Goal: Task Accomplishment & Management: Use online tool/utility

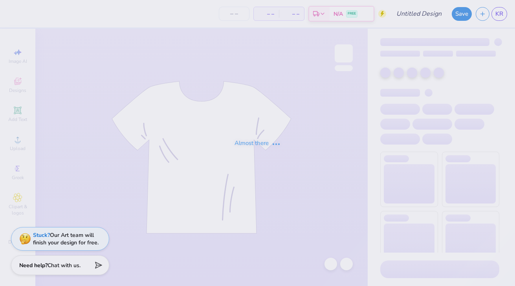
type input "University of Arizona : Kaylee Ringberg"
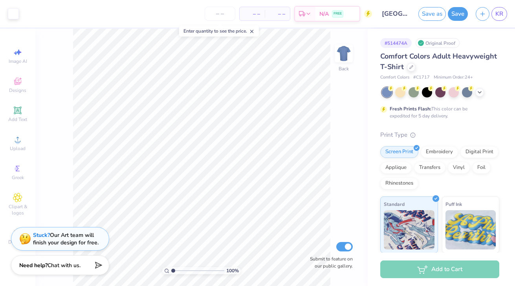
click at [410, 72] on div "Comfort Colors Adult Heavyweight T-Shirt" at bounding box center [439, 61] width 119 height 21
click at [409, 64] on div at bounding box center [411, 66] width 9 height 9
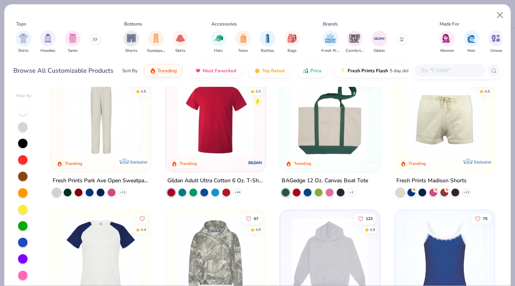
scroll to position [1067, 0]
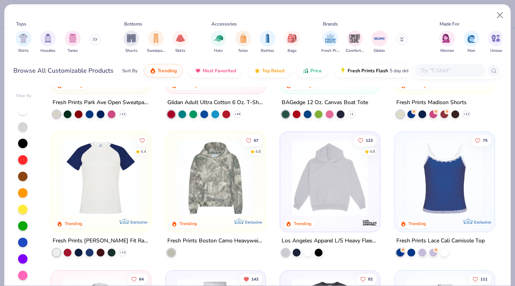
click at [452, 201] on img at bounding box center [445, 178] width 84 height 76
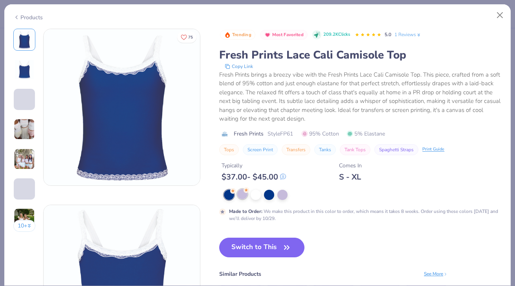
click at [246, 196] on div at bounding box center [242, 194] width 10 height 10
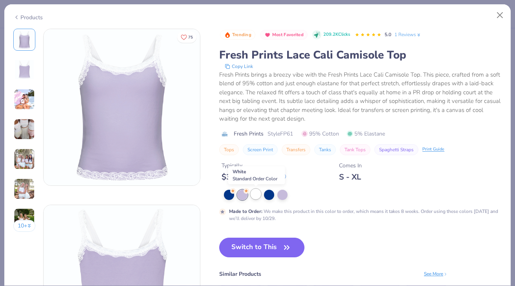
click at [252, 193] on div at bounding box center [256, 194] width 10 height 10
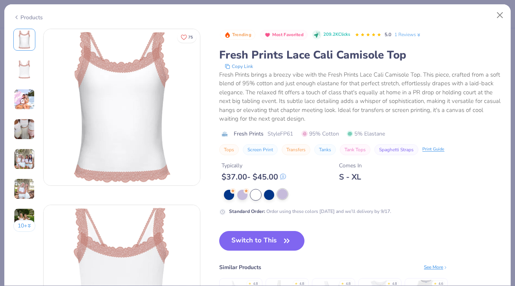
click at [281, 192] on div at bounding box center [282, 194] width 10 height 10
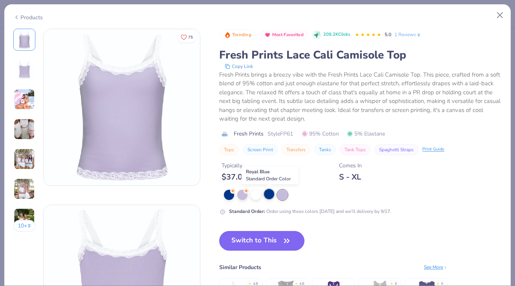
click at [268, 197] on div at bounding box center [269, 194] width 10 height 10
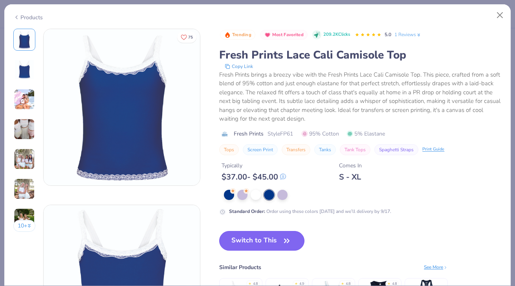
click at [271, 238] on button "Switch to This" at bounding box center [261, 241] width 85 height 20
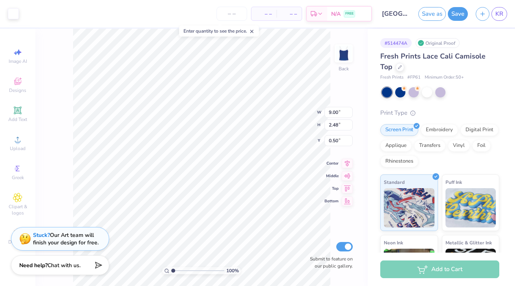
type input "2.70"
type input "4.52"
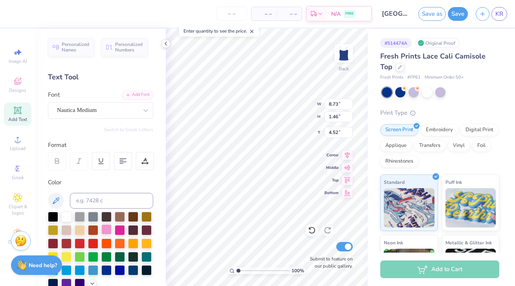
scroll to position [171, 0]
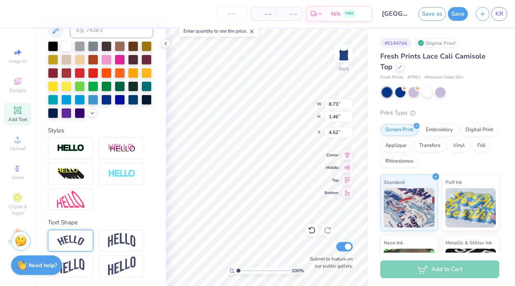
click at [81, 237] on img at bounding box center [71, 240] width 28 height 11
type input "8.95"
type input "2.12"
type input "4.19"
click at [87, 244] on div at bounding box center [70, 241] width 45 height 22
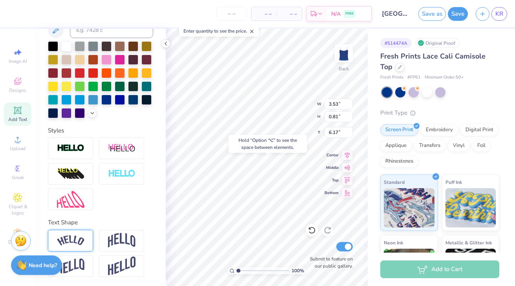
type input "4.30"
type input "1.07"
type input "6.04"
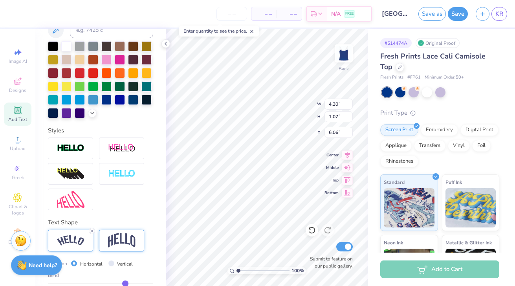
type input "5.94"
type input "4.24"
type input "1.54"
type input "5.84"
click at [83, 242] on img at bounding box center [71, 240] width 28 height 11
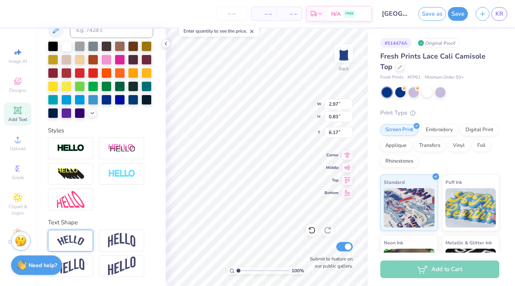
type input "3.73"
type input "1.09"
type input "6.04"
click at [118, 241] on img at bounding box center [122, 240] width 28 height 15
type input "2.97"
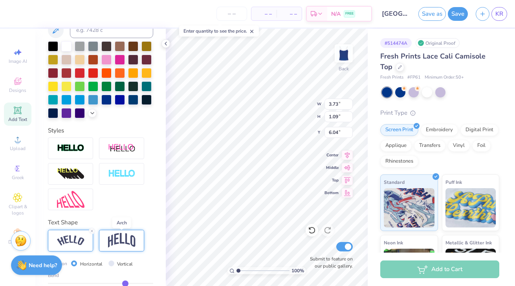
type input "1.19"
type input "5.99"
type input "4.24"
type input "1.54"
type input "5.84"
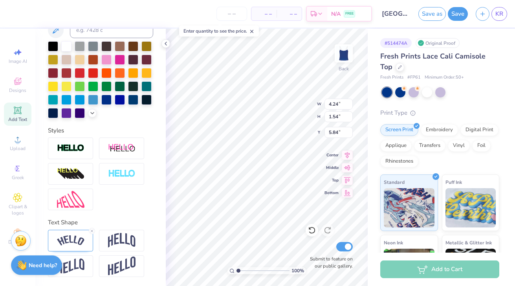
type input "2.97"
type input "1.19"
type input "5.99"
click at [81, 239] on img at bounding box center [71, 240] width 28 height 11
type input "3.73"
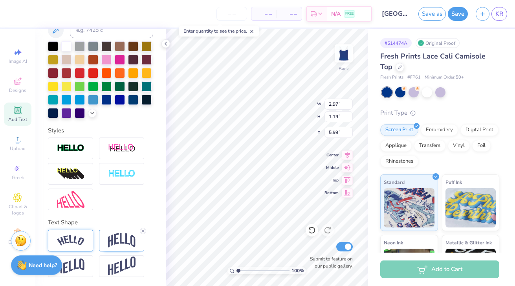
type input "1.09"
type input "6.04"
type input "3.73"
type input "1.09"
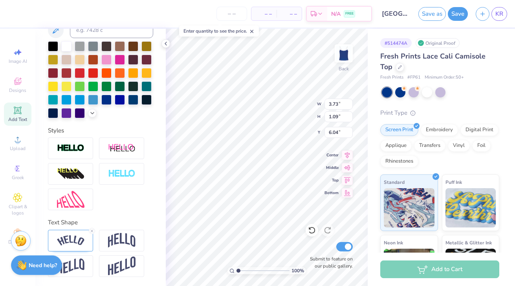
type input "8.95"
type input "2.12"
type input "3.92"
type input "3.73"
type input "1.09"
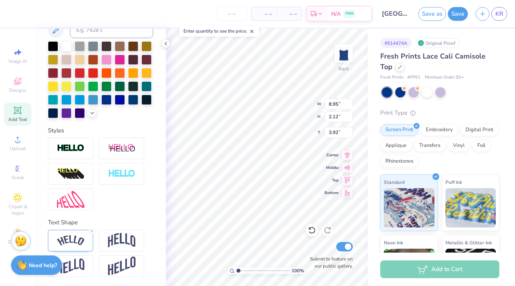
type input "6.04"
type input "3.61"
type input "1.56"
type input "5.86"
type input "4.10"
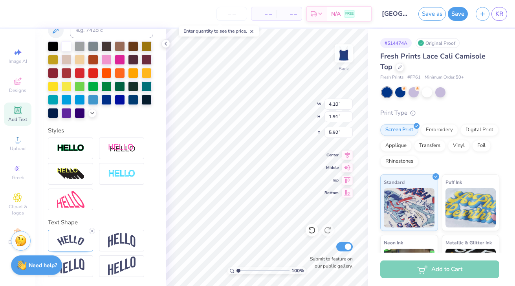
type input "1.91"
type input "5.92"
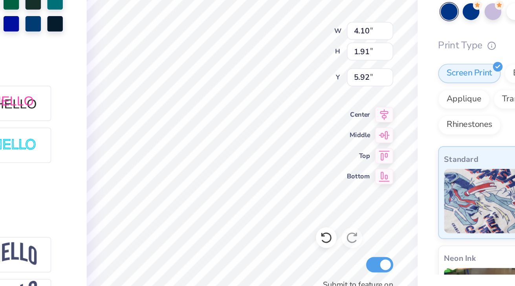
type input "5.68"
type input "3.61"
type input "1.56"
type input "5.68"
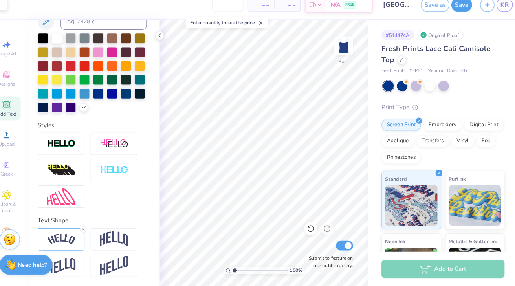
scroll to position [0, 0]
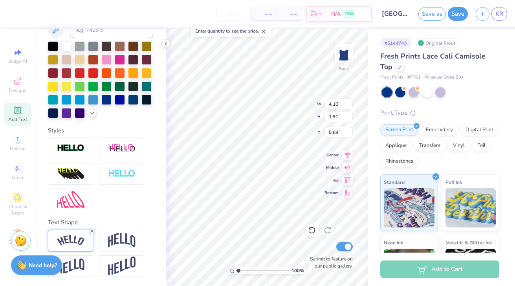
click at [92, 231] on icon at bounding box center [92, 231] width 5 height 5
type input "3.18"
type input "1.72"
type input "5.53"
type input "3.61"
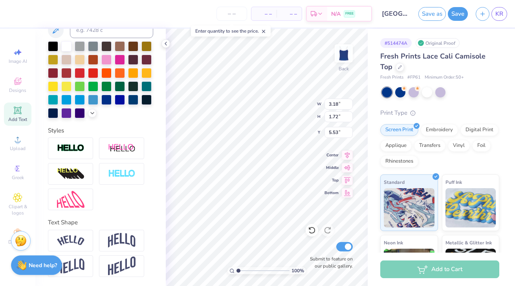
type input "1.56"
type input "5.68"
click at [91, 230] on icon at bounding box center [92, 231] width 5 height 5
type input "2.96"
type input "1.26"
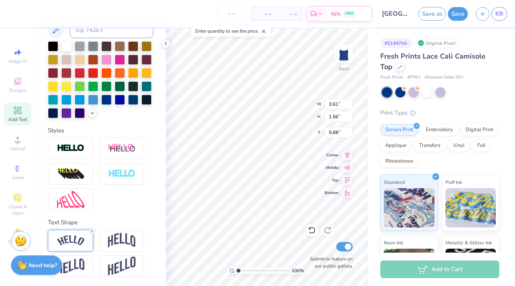
type input "5.72"
click at [165, 43] on icon at bounding box center [166, 43] width 6 height 6
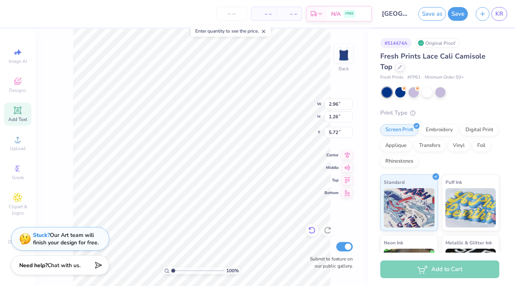
click at [313, 231] on icon at bounding box center [312, 230] width 8 height 8
type input "3.61"
type input "1.56"
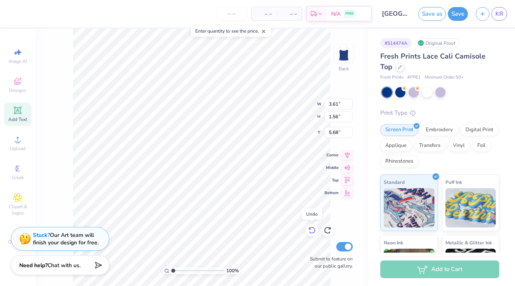
click at [313, 231] on icon at bounding box center [312, 230] width 8 height 8
type input "5.86"
click at [313, 231] on icon at bounding box center [312, 230] width 8 height 8
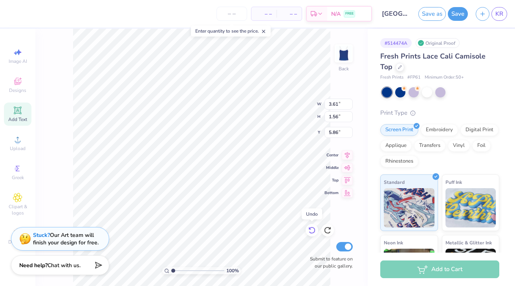
click at [313, 231] on icon at bounding box center [312, 230] width 8 height 8
type input "3.73"
type input "1.09"
type input "6.04"
click at [313, 231] on icon at bounding box center [312, 230] width 8 height 8
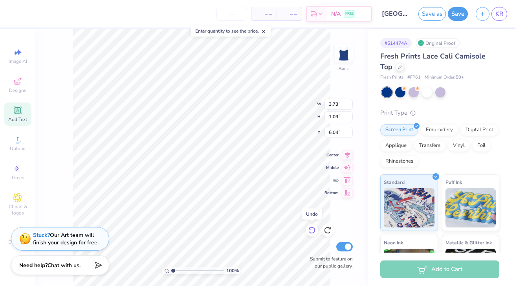
click at [312, 231] on icon at bounding box center [312, 230] width 8 height 8
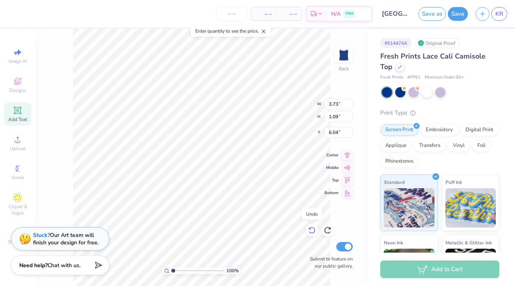
click at [312, 231] on icon at bounding box center [312, 230] width 8 height 8
type input "2.97"
type input "0.83"
click at [312, 231] on icon at bounding box center [312, 230] width 8 height 8
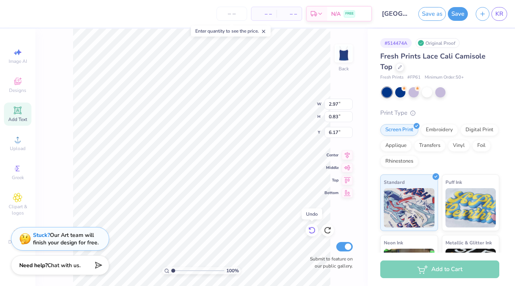
click at [312, 231] on icon at bounding box center [312, 230] width 8 height 8
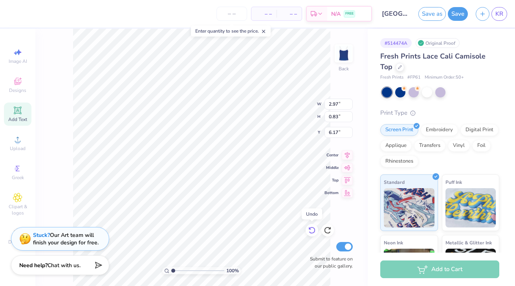
type input "4.36"
type input "4.42"
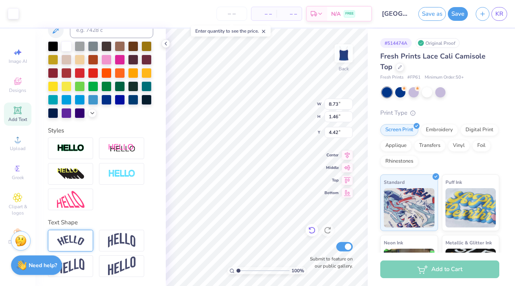
type input "4.41"
click at [111, 239] on img at bounding box center [122, 240] width 28 height 15
type input "2.82"
type input "3.73"
click at [71, 242] on img at bounding box center [71, 240] width 28 height 11
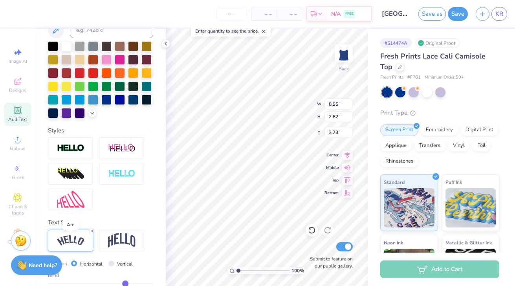
type input "8.95"
type input "2.12"
type input "4.08"
type input "5.05"
type input "0.48"
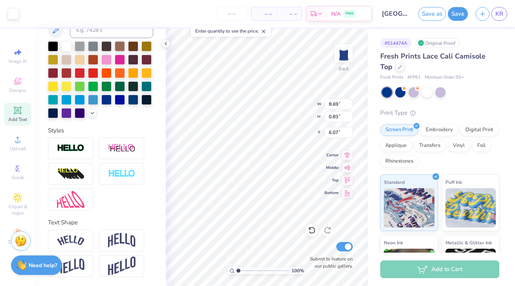
type input "6.42"
type input "5.72"
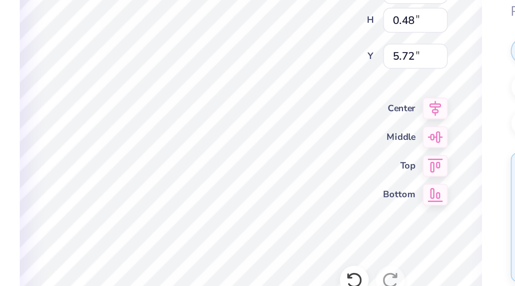
type input "2.05"
type input "0.47"
type input "1.73"
type input "0.48"
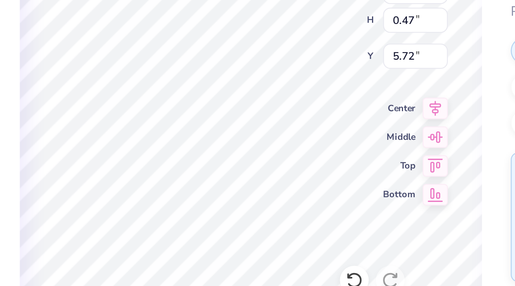
scroll to position [0, 3]
type textarea "Tucson AZ Est. 1909"
type input "3.78"
type input "0.48"
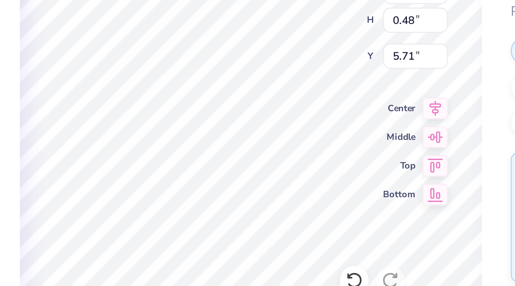
scroll to position [201, 0]
type input "5.72"
type textarea "Tucson AZ"
type input "8.95"
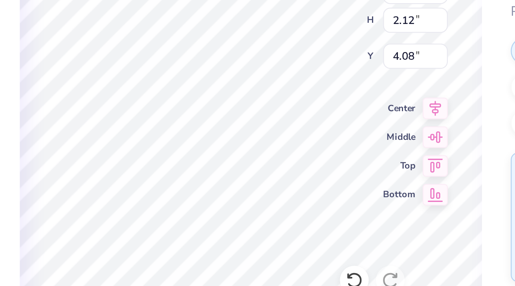
type input "2.12"
type input "4.08"
type input "2.05"
type input "0.47"
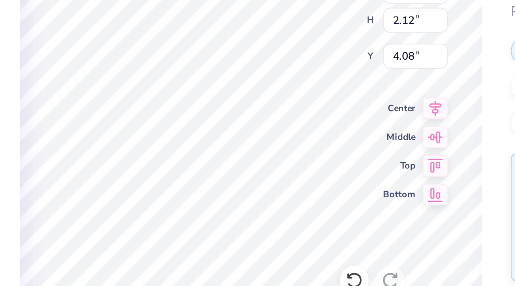
type input "5.73"
paste textarea "Est. 1909"
type textarea "Est. 1909 Tucson AZ"
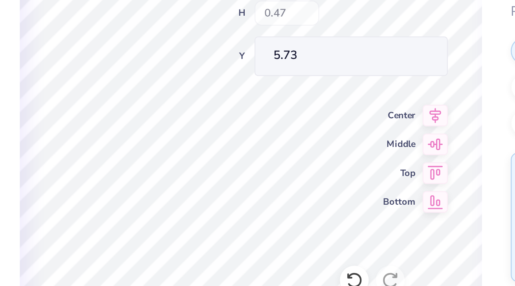
scroll to position [201, 0]
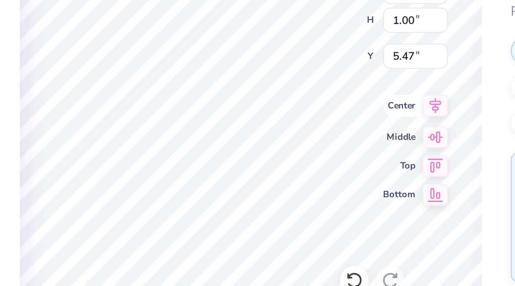
click at [347, 155] on icon at bounding box center [347, 154] width 5 height 7
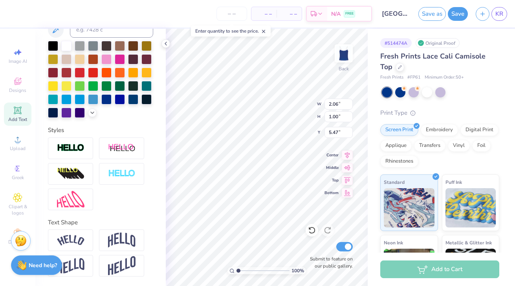
click at [375, 205] on div "# 514474A Original Proof Fresh Prints Lace Cali Camisole Top Fresh Prints # FP6…" at bounding box center [441, 190] width 147 height 323
click at [368, 204] on div "# 514474A Original Proof Fresh Prints Lace Cali Camisole Top Fresh Prints # FP6…" at bounding box center [441, 190] width 147 height 323
click at [348, 156] on icon at bounding box center [347, 154] width 5 height 7
click at [346, 165] on icon at bounding box center [347, 166] width 11 height 9
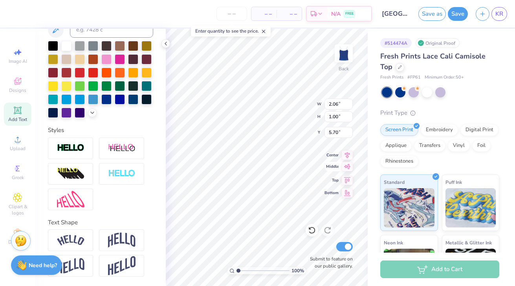
type input "7.50"
click at [346, 165] on icon at bounding box center [347, 166] width 11 height 9
click at [348, 154] on icon at bounding box center [347, 153] width 11 height 9
type input "5.70"
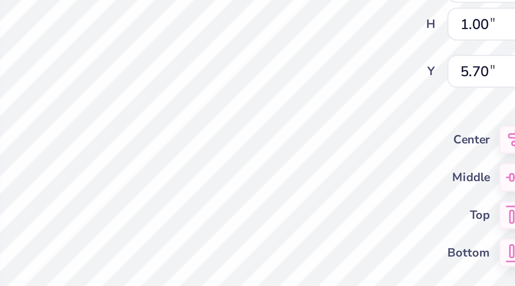
type input "1.91"
type input "0.93"
type input "5.78"
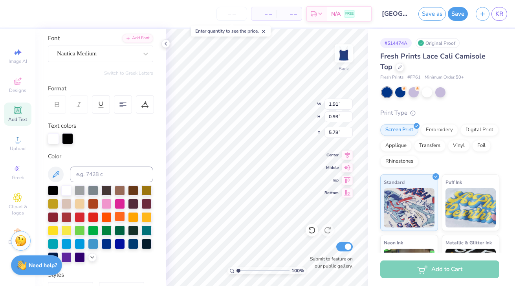
scroll to position [56, 0]
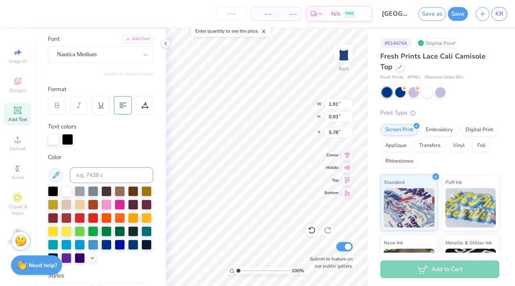
click at [127, 103] on div at bounding box center [123, 105] width 18 height 18
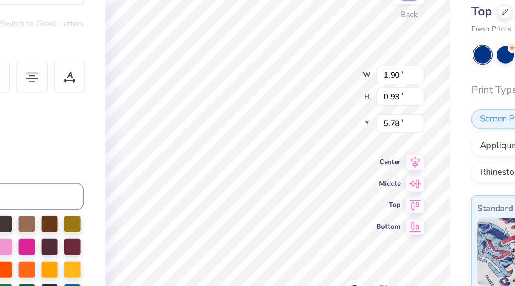
type input "5.74"
click at [124, 105] on icon at bounding box center [122, 105] width 7 height 7
type input "1.90"
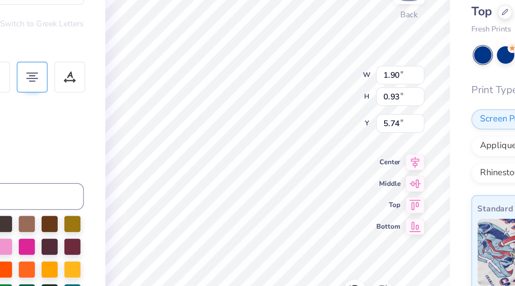
click at [124, 108] on 379 at bounding box center [122, 108] width 3 height 0
click at [124, 108] on 379 at bounding box center [124, 108] width 3 height 0
click at [124, 107] on icon at bounding box center [122, 105] width 7 height 7
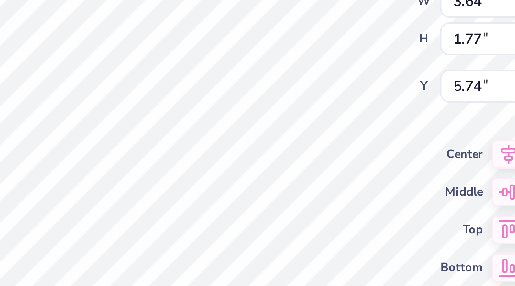
type input "3.64"
type input "1.77"
type input "5.75"
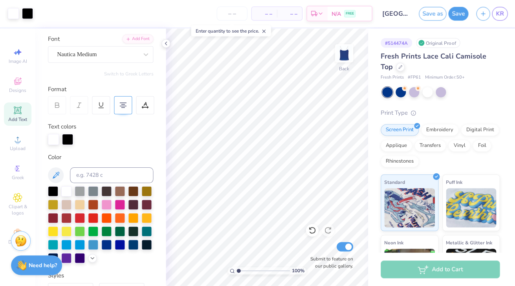
scroll to position [0, 0]
click at [167, 46] on icon at bounding box center [166, 43] width 6 height 6
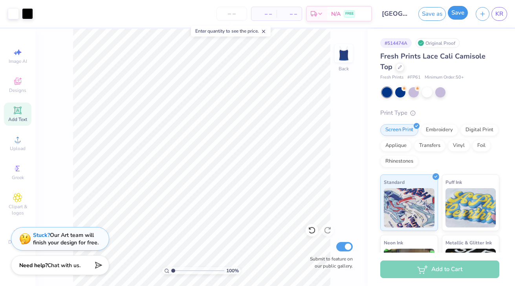
click at [450, 13] on button "Save" at bounding box center [458, 13] width 20 height 14
click at [503, 13] on span "KR" at bounding box center [500, 13] width 8 height 9
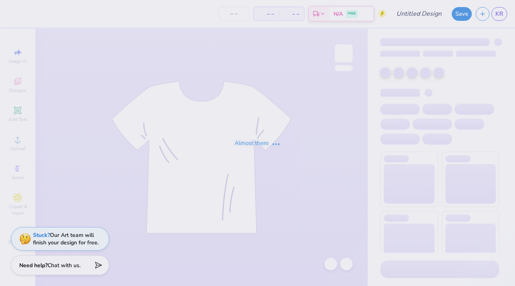
type input "Emily Heiss : University of Arizona"
type input "24"
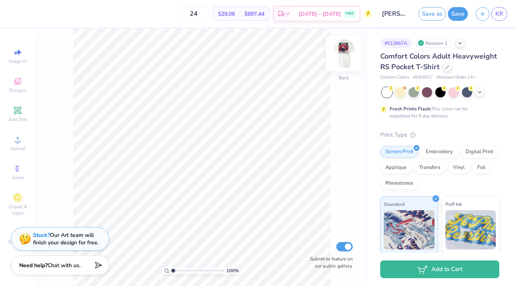
click at [341, 54] on img at bounding box center [343, 53] width 31 height 31
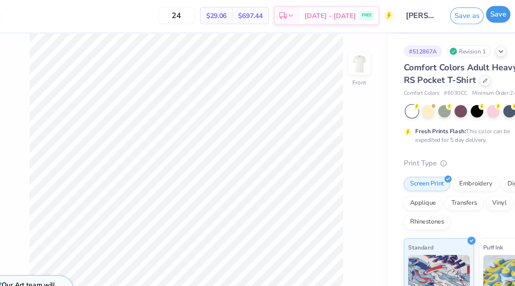
click at [464, 15] on button "Save" at bounding box center [458, 13] width 20 height 14
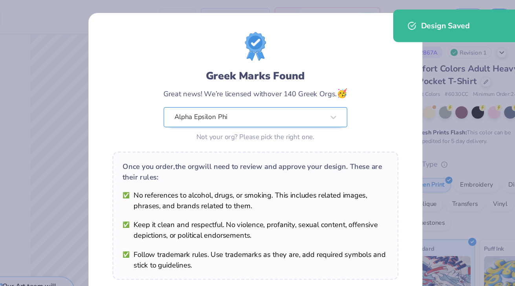
scroll to position [82, 0]
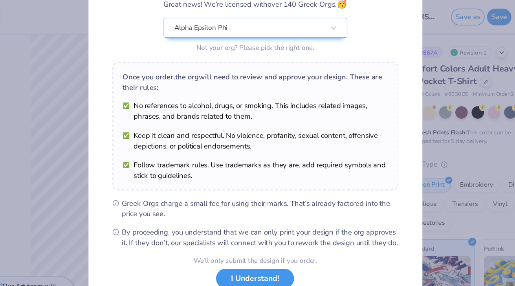
click at [267, 230] on button "I Understand!" at bounding box center [258, 229] width 64 height 16
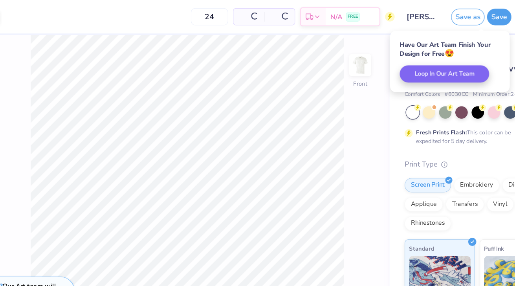
scroll to position [0, 0]
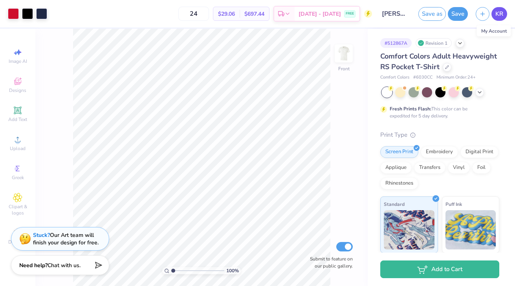
click at [493, 15] on link "KR" at bounding box center [500, 14] width 16 height 14
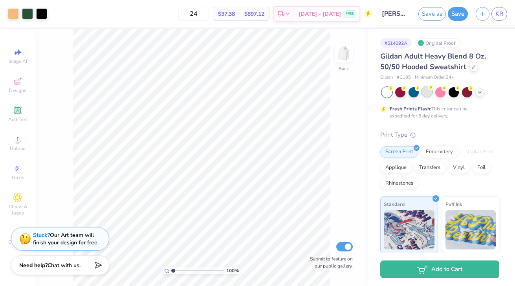
click at [430, 92] on div at bounding box center [427, 91] width 10 height 10
click at [365, 125] on div "100 % Back Submit to feature on our public gallery." at bounding box center [201, 157] width 332 height 257
click at [48, 264] on span "Chat with us." at bounding box center [64, 264] width 33 height 7
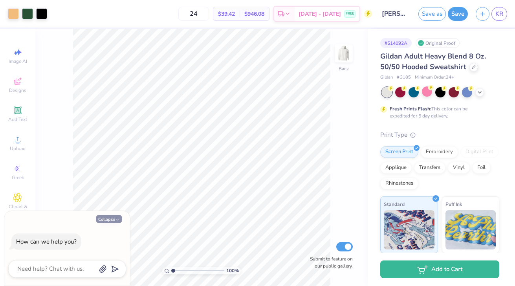
click at [116, 219] on icon "button" at bounding box center [117, 219] width 5 height 5
type textarea "x"
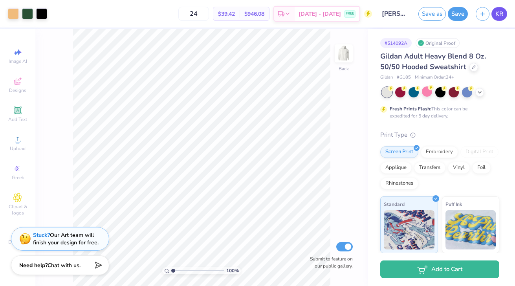
click at [502, 10] on span "KR" at bounding box center [500, 13] width 8 height 9
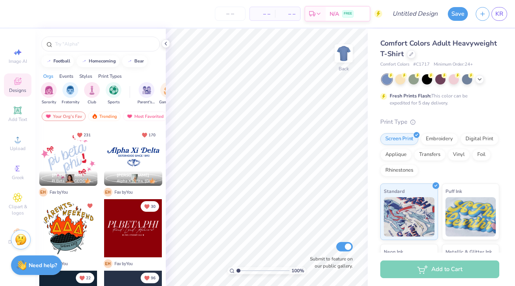
click at [23, 241] on img at bounding box center [21, 240] width 12 height 12
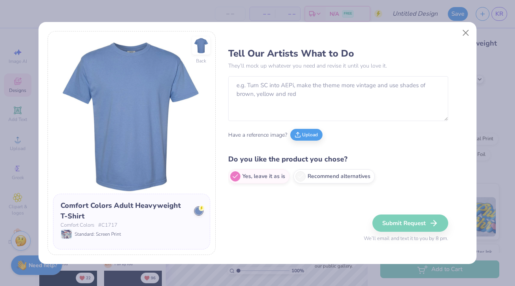
click at [22, 241] on div "Back Comfort Colors Adult Heavyweight T-Shirt Comfort Colors # C1717 Standard: …" at bounding box center [257, 143] width 515 height 286
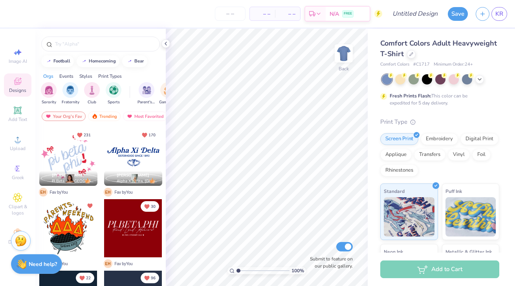
click at [44, 266] on strong "Need help?" at bounding box center [43, 264] width 28 height 7
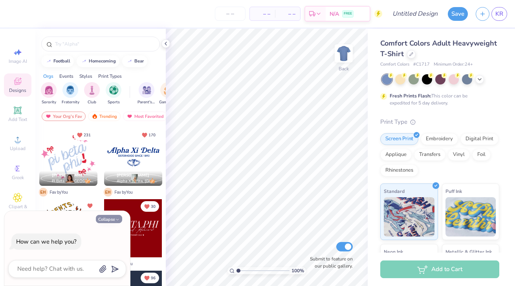
click at [117, 218] on icon "button" at bounding box center [117, 219] width 5 height 5
type textarea "x"
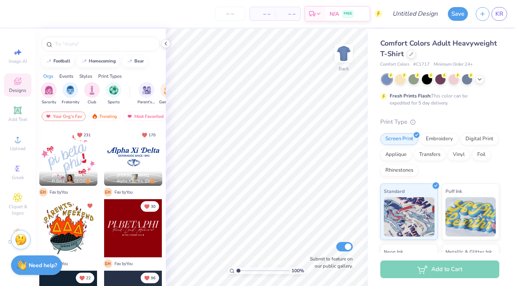
click at [24, 236] on img at bounding box center [21, 240] width 12 height 12
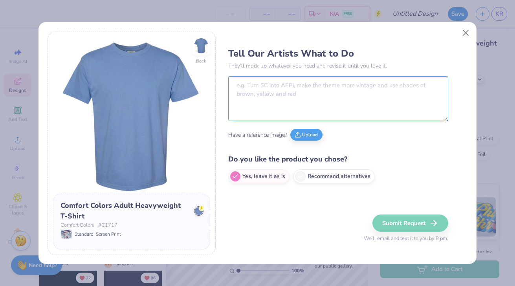
click at [277, 96] on textarea at bounding box center [338, 98] width 220 height 45
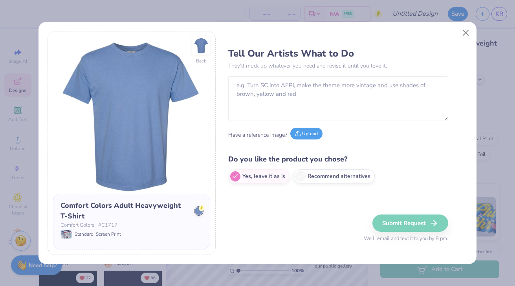
click at [305, 132] on button "Upload" at bounding box center [306, 134] width 32 height 12
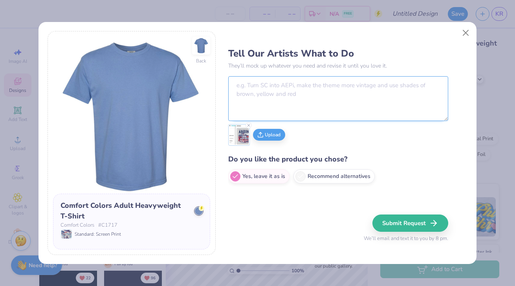
click at [288, 110] on textarea at bounding box center [338, 98] width 220 height 45
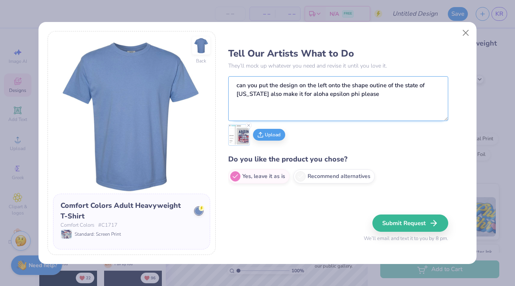
click at [307, 97] on textarea "can you put the design on the left onto the shape outine of the state of arizon…" at bounding box center [338, 98] width 220 height 45
type textarea "can you put the design on the left onto the shape outine of the state of arizon…"
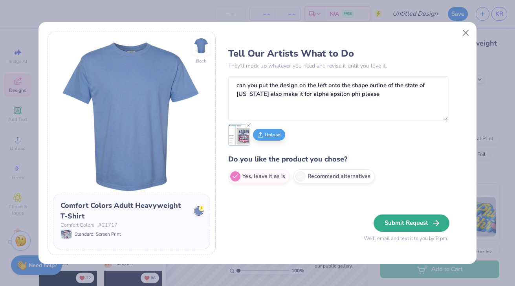
click at [397, 226] on button "Submit Request" at bounding box center [412, 223] width 76 height 17
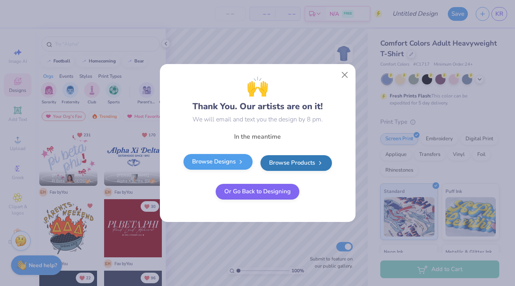
click at [228, 163] on link "Browse Designs" at bounding box center [218, 162] width 69 height 16
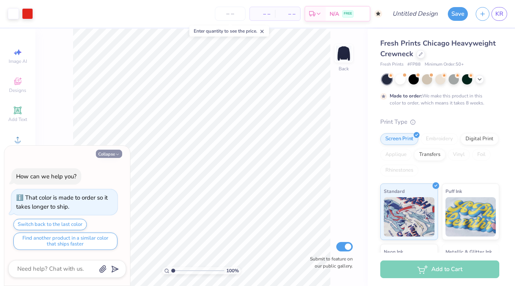
click at [114, 151] on button "Collapse" at bounding box center [109, 154] width 26 height 8
type textarea "x"
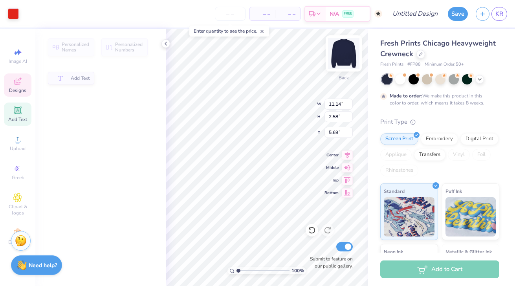
type input "11.14"
type input "2.58"
type input "5.69"
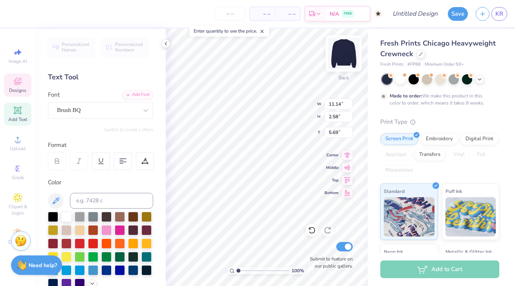
scroll to position [0, 2]
type textarea "alpha epsilon phi"
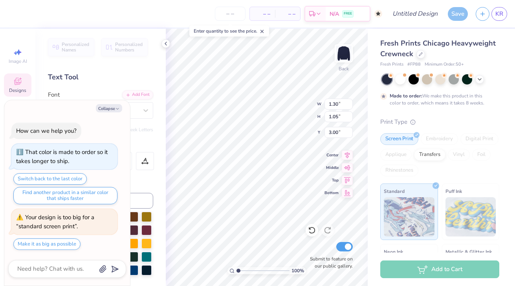
type textarea "x"
type textarea "1"
type textarea "x"
type textarea "19"
type textarea "x"
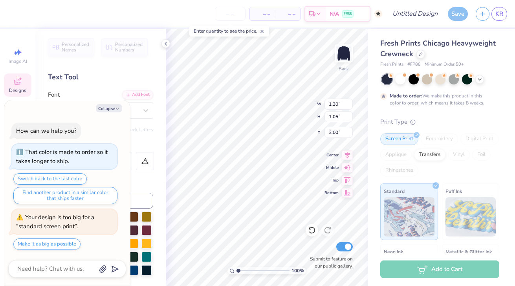
type input "1.41"
type input "4.38"
type textarea "x"
type textarea "0"
type textarea "x"
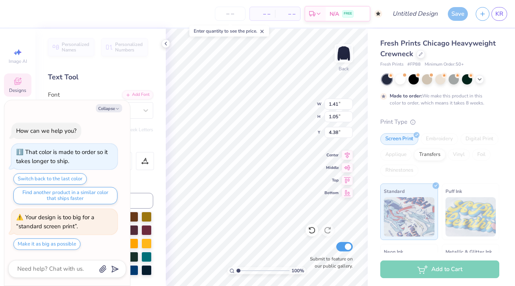
type textarea "09"
type textarea "x"
type textarea "pi beta ph"
type textarea "x"
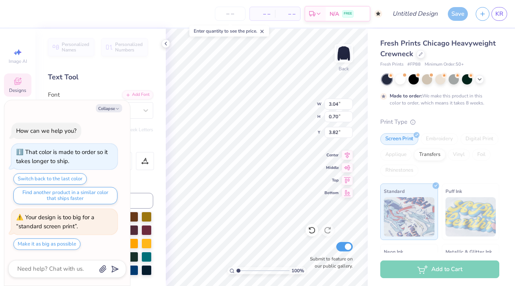
type textarea "pi beta p"
type textarea "x"
type textarea "pi beta"
type textarea "x"
type textarea "pi beta"
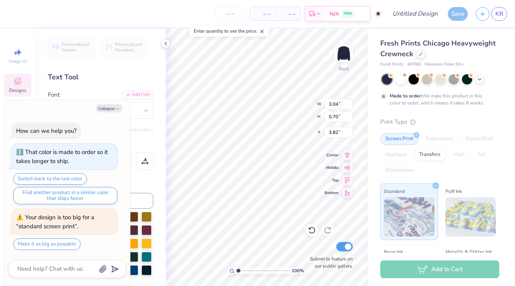
type textarea "x"
type textarea "pi bet"
type textarea "x"
type textarea "pi be"
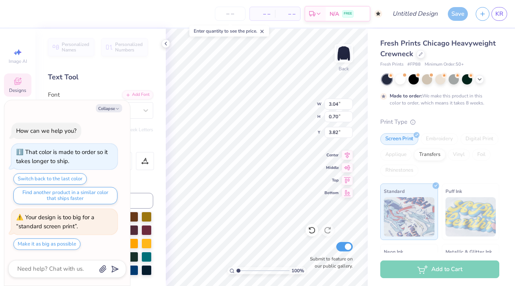
type textarea "x"
type textarea "pi b"
type textarea "x"
type textarea "pi"
type textarea "x"
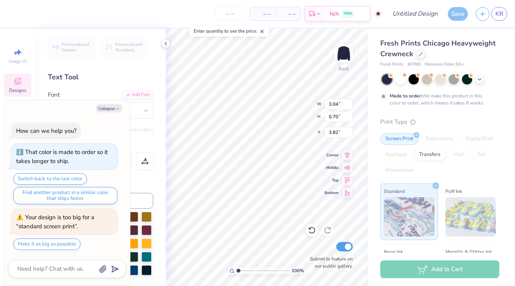
type textarea "pi"
type textarea "x"
type textarea "p"
type textarea "x"
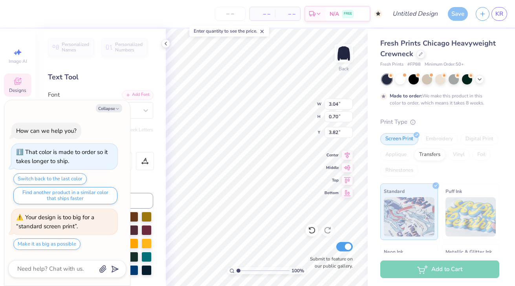
type textarea "a"
type textarea "x"
type textarea "al"
type textarea "x"
type textarea "alp"
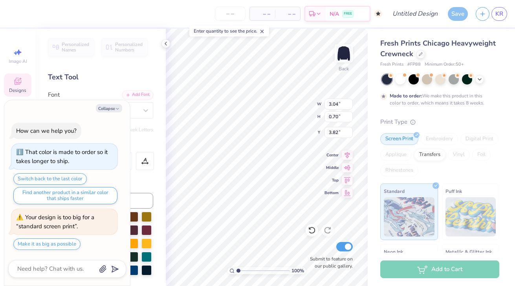
type textarea "x"
type textarea "alph"
type textarea "x"
type textarea "alpha"
type textarea "x"
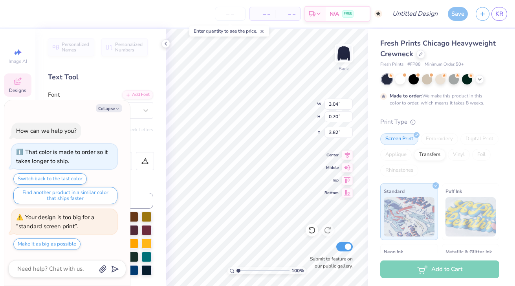
type textarea "alpha e"
type textarea "x"
type textarea "alpha es"
type textarea "x"
type textarea "alpha e"
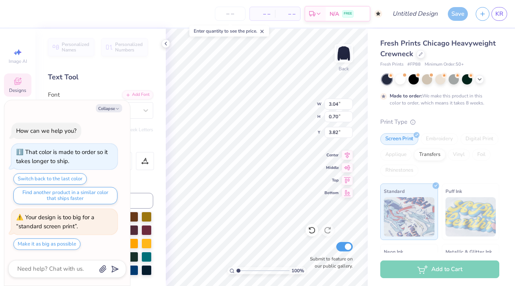
type textarea "x"
type textarea "alpha ep"
type textarea "x"
type textarea "alpha eps"
type textarea "x"
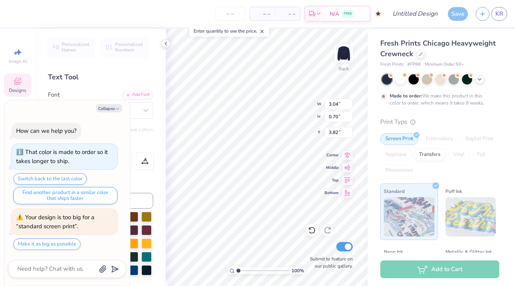
type textarea "alpha epsi"
type textarea "x"
type textarea "alpha epsil"
type textarea "x"
type textarea "alpha epsilo"
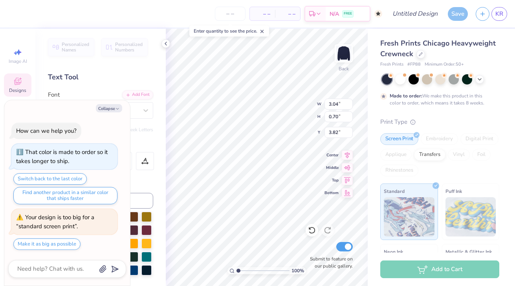
type textarea "x"
type textarea "alpha epsilon"
type textarea "x"
type textarea "alpha epsilon"
type textarea "x"
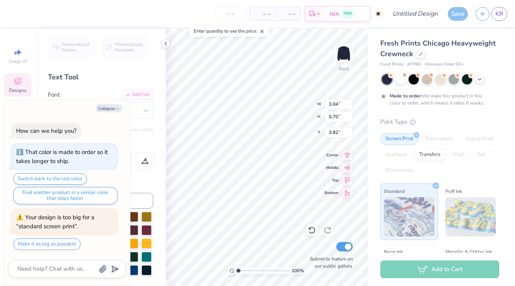
type textarea "alpha epsilon p"
type textarea "x"
type textarea "alpha epsilon ph"
type textarea "x"
type textarea "alpha epsilon phi"
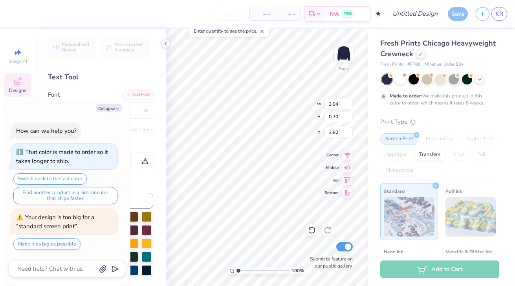
scroll to position [0, 2]
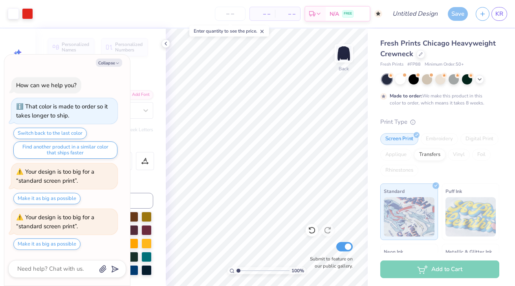
type textarea "x"
click at [350, 119] on input "2.47" at bounding box center [339, 116] width 28 height 11
click at [350, 119] on input "2.46" at bounding box center [339, 116] width 28 height 11
click at [350, 119] on input "2.45" at bounding box center [339, 116] width 28 height 11
click at [350, 119] on input "2.44" at bounding box center [339, 116] width 28 height 11
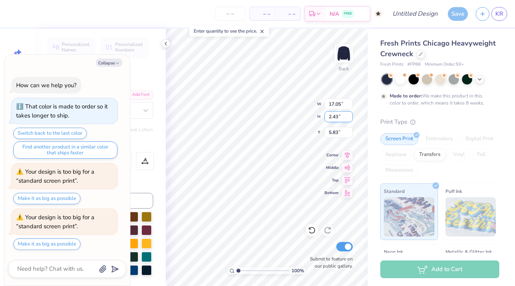
type input "2.43"
click at [350, 119] on input "2.43" at bounding box center [339, 116] width 28 height 11
type textarea "x"
type textarea "PI BETA"
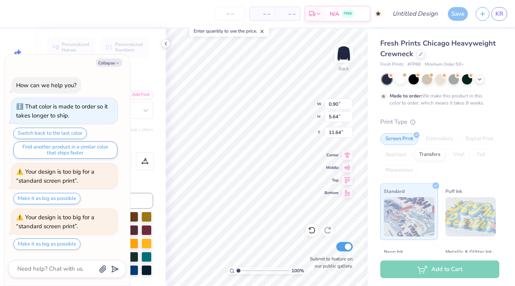
type textarea "x"
type textarea "PI BETA"
type textarea "x"
type textarea "PI BET"
type textarea "x"
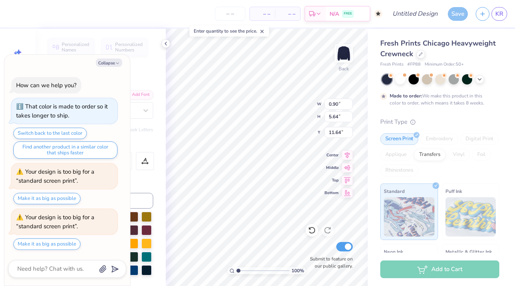
type textarea "PI BE"
type textarea "x"
type textarea "PI B"
type textarea "x"
type textarea "PI"
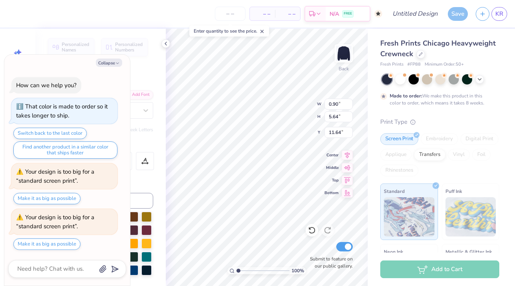
scroll to position [0, 0]
type textarea "x"
type textarea "PI"
type textarea "x"
type textarea "P"
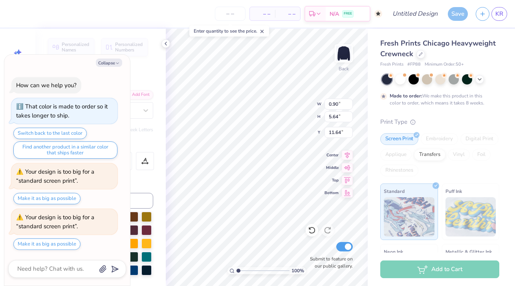
type textarea "x"
type textarea "a"
type textarea "x"
type textarea "al"
type textarea "x"
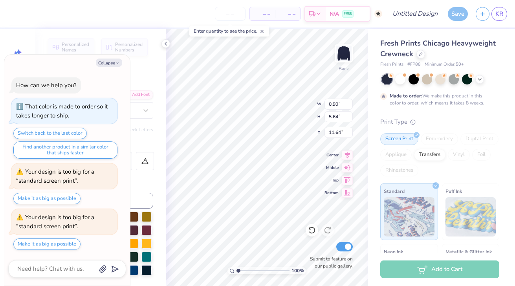
type textarea "alp"
type textarea "x"
type textarea "alph"
type textarea "x"
type textarea "alpha"
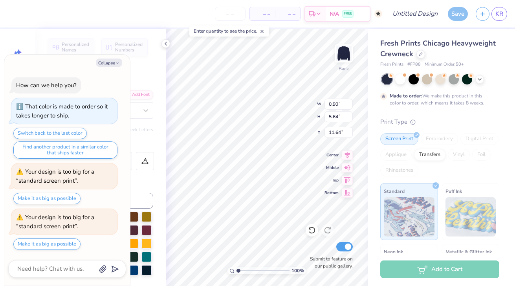
type textarea "x"
type textarea "alpha"
type textarea "x"
type textarea "alpha e"
type textarea "x"
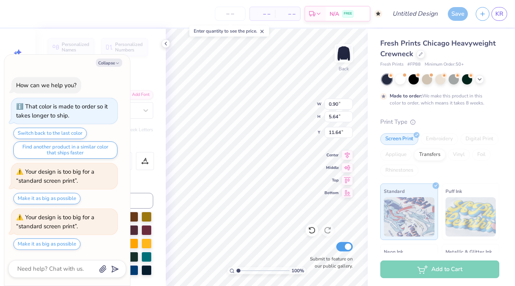
type textarea "alpha ep"
type textarea "x"
type textarea "alpha eps"
type textarea "x"
type textarea "alpha epsi"
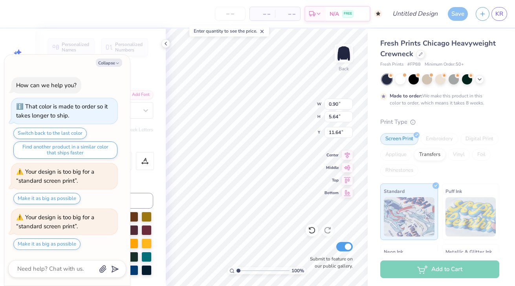
type textarea "x"
type textarea "alpha epsil"
type textarea "x"
type textarea "alpha epsilo"
type textarea "x"
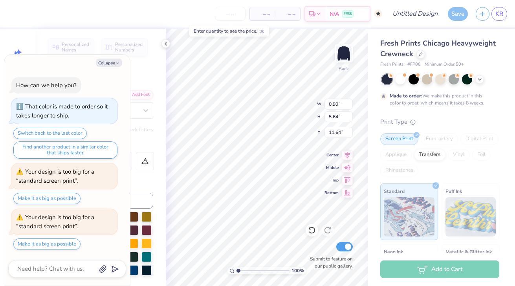
type textarea "alpha epsilon"
type textarea "x"
type textarea "alpha epsilon"
type textarea "x"
type textarea "alpha epsilon p"
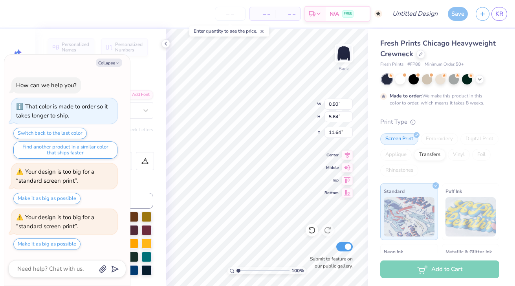
type textarea "x"
type textarea "alpha epsilon ph"
type textarea "x"
type textarea "alpha epsilon phi"
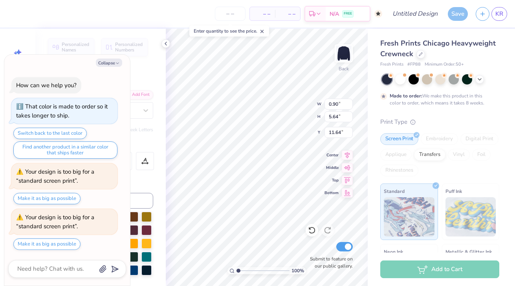
type textarea "x"
type textarea "a"
type textarea "x"
type textarea "al"
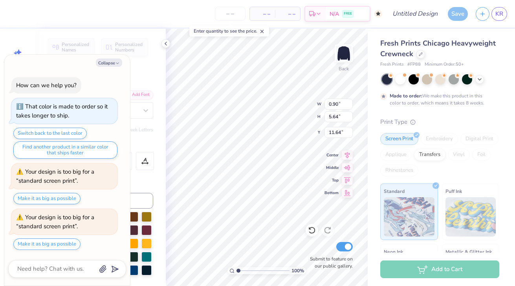
type textarea "x"
type textarea "alp"
type textarea "x"
type textarea "alph"
type textarea "x"
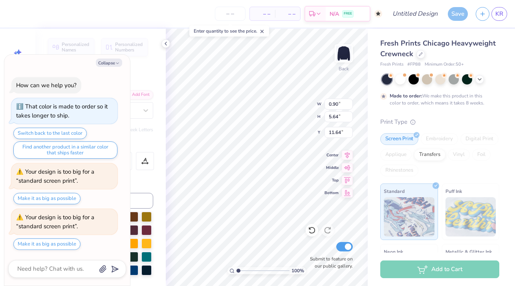
type textarea "alpha"
type textarea "x"
type textarea "alpha"
type textarea "x"
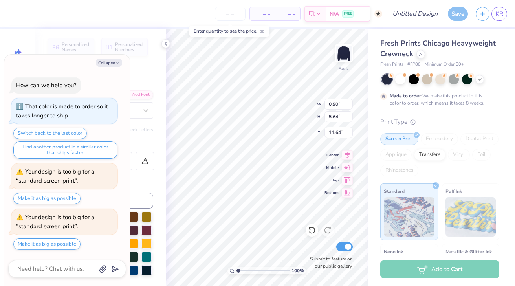
type textarea "alpha e"
type textarea "x"
type textarea "alpha ep"
type textarea "x"
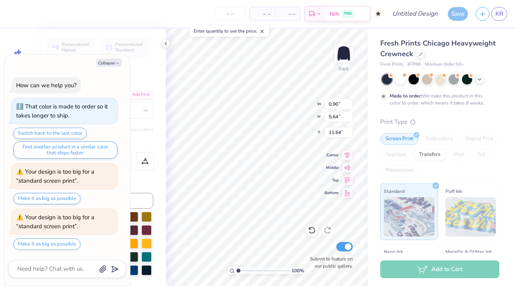
type textarea "alpha eps"
type textarea "x"
type textarea "alpha epsi"
type textarea "x"
type textarea "alpha epsil"
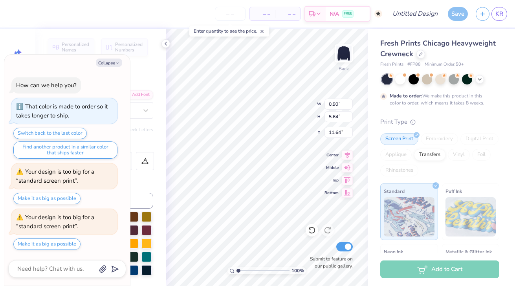
type textarea "x"
type textarea "alpha epsilo"
type textarea "x"
type textarea "alpha epsilon"
type textarea "x"
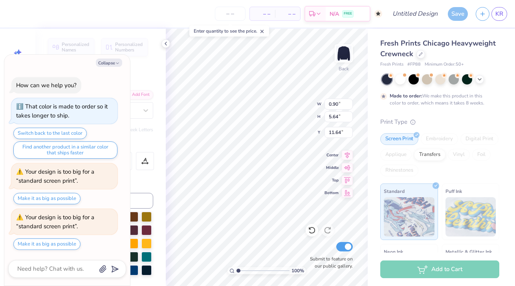
type textarea "alpha epsilon"
type textarea "x"
type textarea "alpha epsilon p"
type textarea "x"
type textarea "alpha epsilon ph"
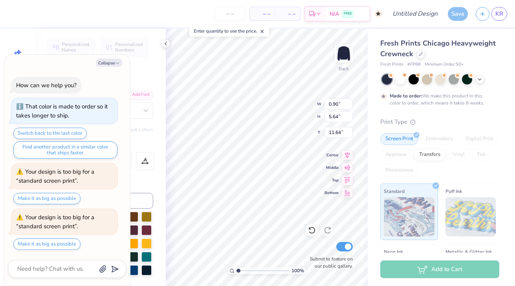
type textarea "x"
type textarea "alpha epsilon phi"
type textarea "x"
type textarea "alpha epsilon phi"
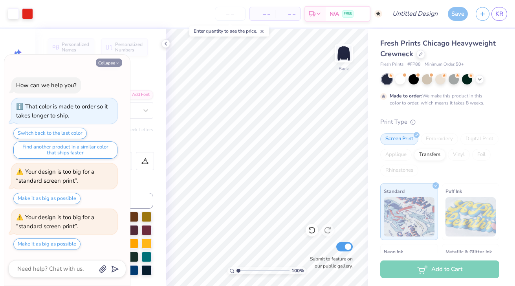
click at [107, 62] on button "Collapse" at bounding box center [109, 63] width 26 height 8
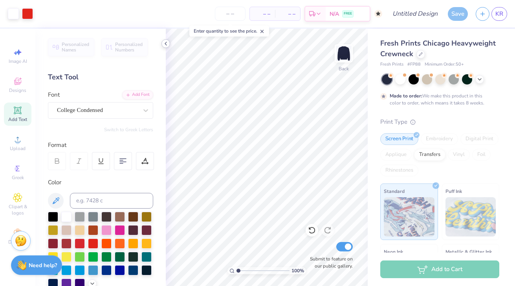
click at [163, 42] on icon at bounding box center [166, 43] width 6 height 6
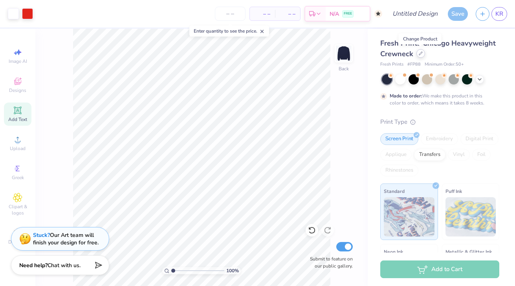
click at [422, 55] on div at bounding box center [421, 53] width 9 height 9
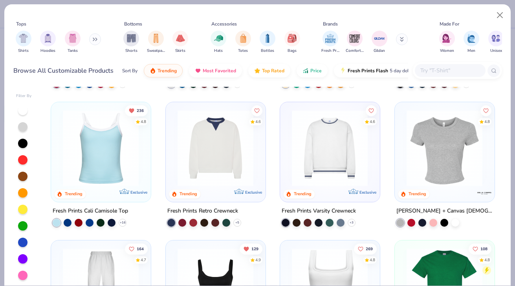
scroll to position [127, 0]
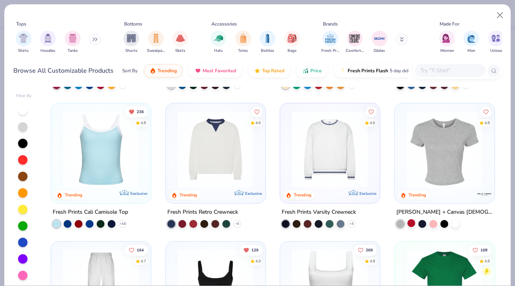
click at [413, 221] on div at bounding box center [412, 223] width 8 height 8
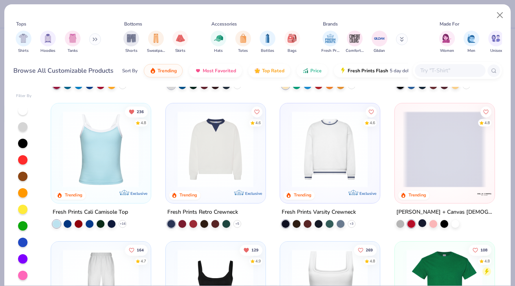
click at [423, 221] on div at bounding box center [423, 223] width 8 height 8
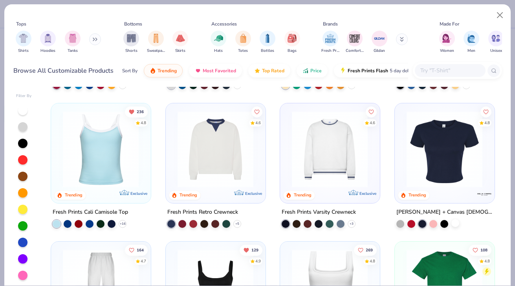
click at [453, 220] on div at bounding box center [456, 223] width 8 height 8
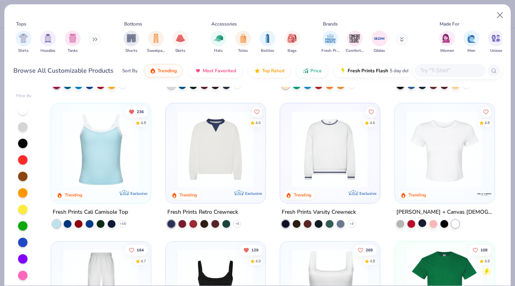
click at [419, 222] on div at bounding box center [423, 223] width 8 height 8
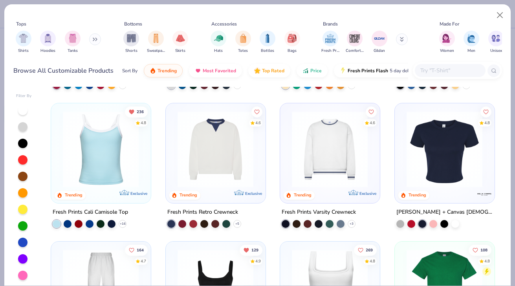
click at [436, 162] on img at bounding box center [445, 149] width 84 height 76
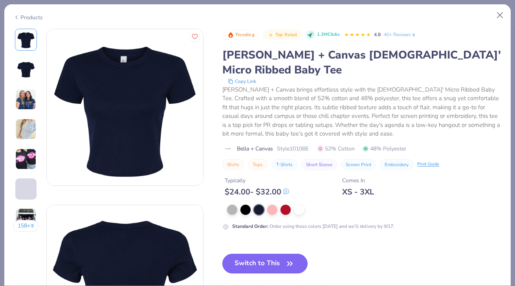
click at [272, 254] on button "Switch to This" at bounding box center [264, 264] width 85 height 20
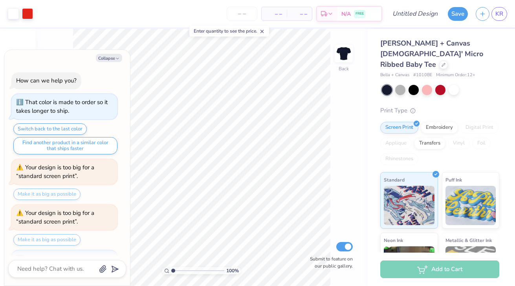
scroll to position [35, 0]
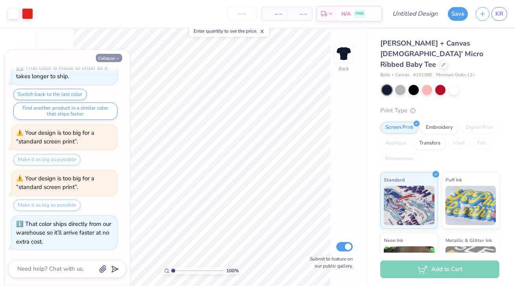
click at [105, 58] on button "Collapse" at bounding box center [109, 58] width 26 height 8
type textarea "x"
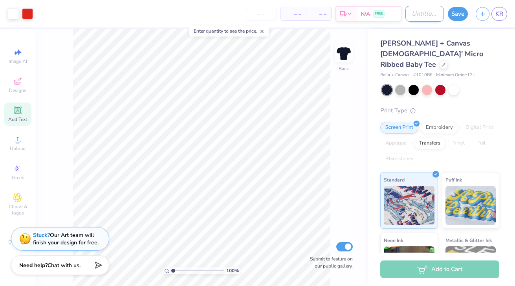
click at [413, 12] on input "Design Title" at bounding box center [425, 14] width 39 height 16
type input "parents weekend mock"
click at [460, 14] on button "Save" at bounding box center [458, 13] width 20 height 14
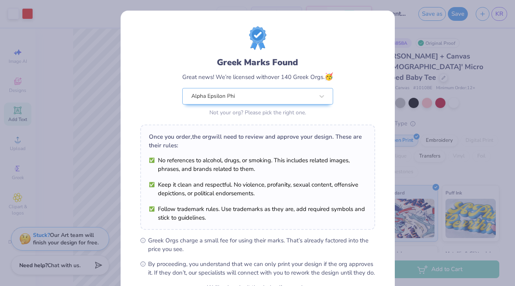
scroll to position [82, 0]
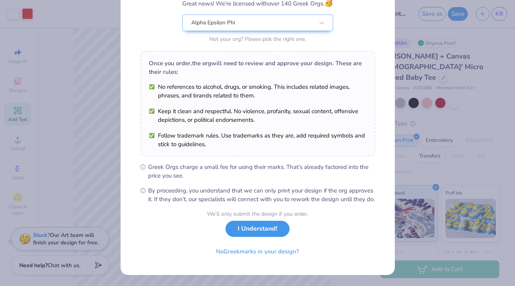
click at [247, 226] on button "I Understand!" at bounding box center [258, 229] width 64 height 16
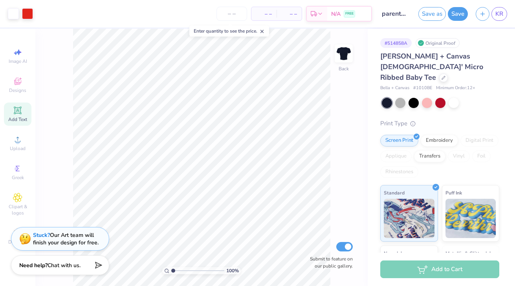
scroll to position [0, 0]
click at [454, 12] on button "Save" at bounding box center [458, 13] width 20 height 14
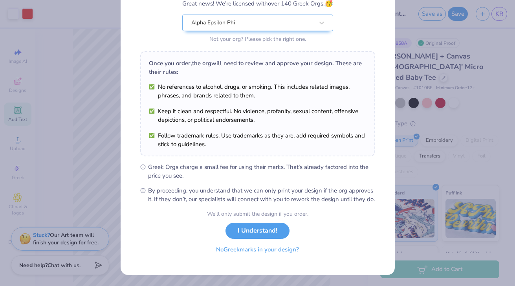
scroll to position [81, 0]
click at [259, 239] on div "We’ll only submit the design if you order. I Understand! No Greek marks in your…" at bounding box center [257, 235] width 101 height 50
click at [263, 228] on button "I Understand!" at bounding box center [258, 229] width 64 height 16
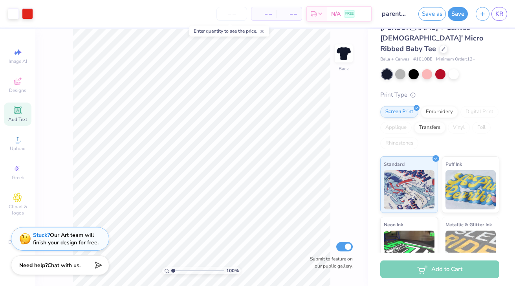
scroll to position [31, 0]
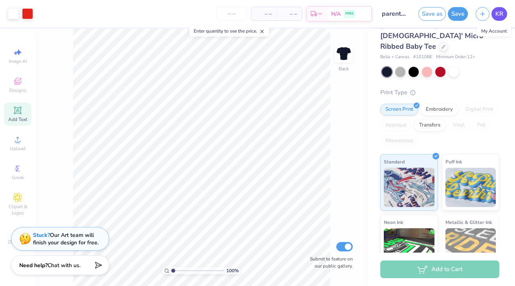
click at [501, 11] on span "KR" at bounding box center [500, 13] width 8 height 9
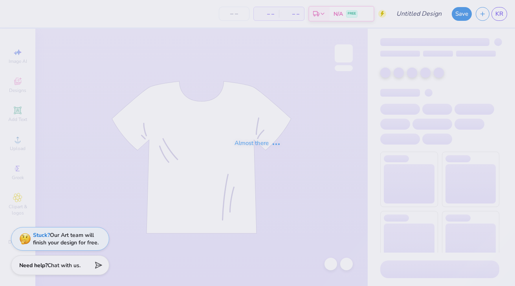
type input "[PERSON_NAME] : [GEOGRAPHIC_DATA][US_STATE]"
type input "24"
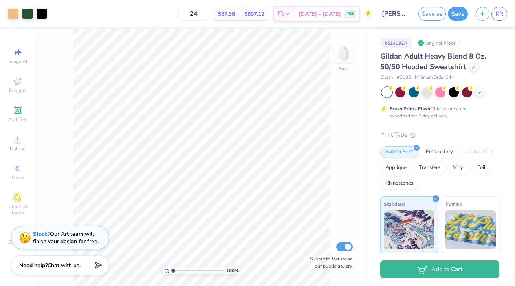
click at [75, 242] on div "Stuck? Our Art team will finish your design for free." at bounding box center [66, 237] width 66 height 15
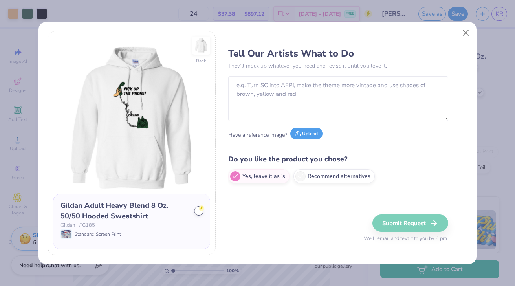
click at [304, 130] on button "Upload" at bounding box center [306, 134] width 32 height 12
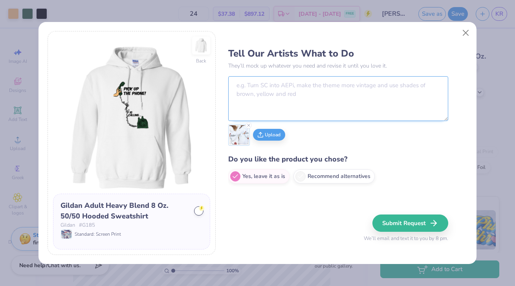
click at [324, 98] on textarea at bounding box center [338, 98] width 220 height 45
type textarea "like this please"
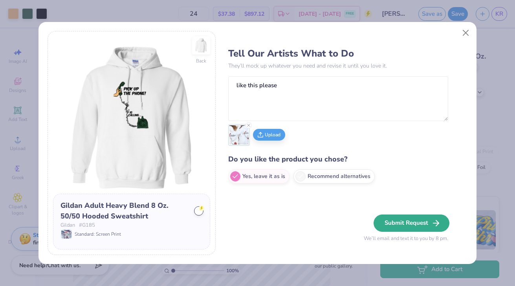
click at [424, 218] on button "Submit Request" at bounding box center [412, 223] width 76 height 17
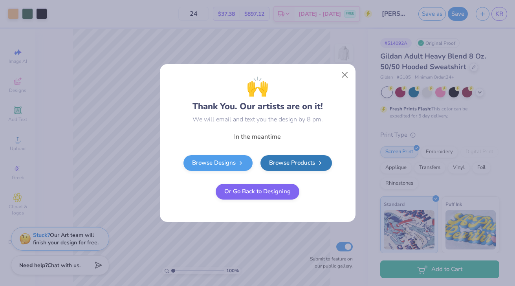
click at [339, 82] on div "🙌 Thank You. Our artists are on it! We will email and text you the design by 8 …" at bounding box center [257, 98] width 189 height 51
click at [341, 77] on button "Close" at bounding box center [344, 75] width 15 height 15
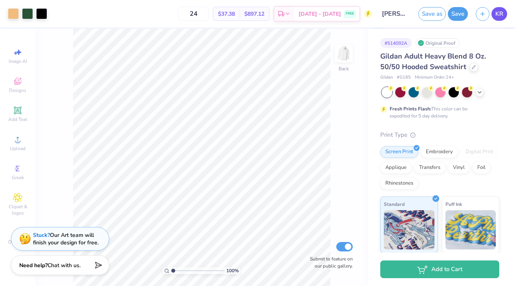
click at [500, 18] on link "KR" at bounding box center [500, 14] width 16 height 14
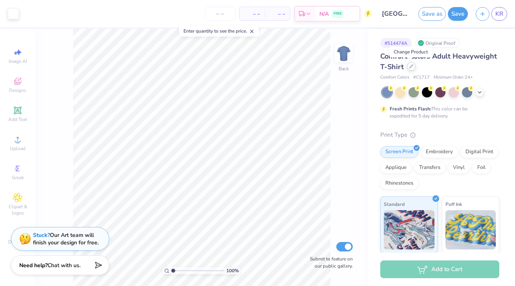
click at [410, 68] on icon at bounding box center [412, 66] width 4 height 4
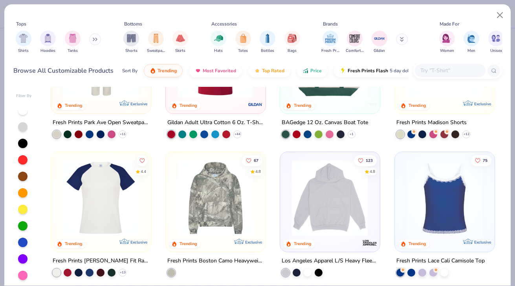
scroll to position [1050, 0]
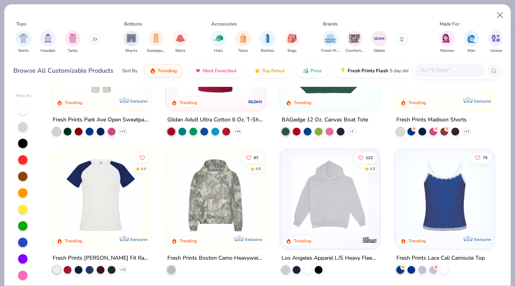
click at [462, 229] on img at bounding box center [445, 195] width 84 height 76
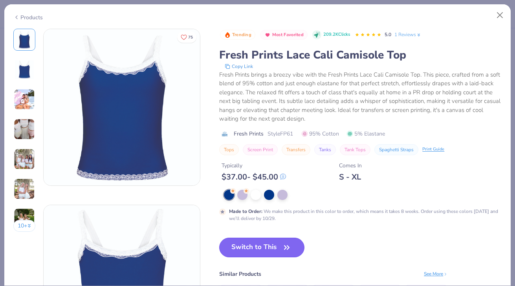
click at [286, 246] on icon "button" at bounding box center [287, 248] width 5 height 4
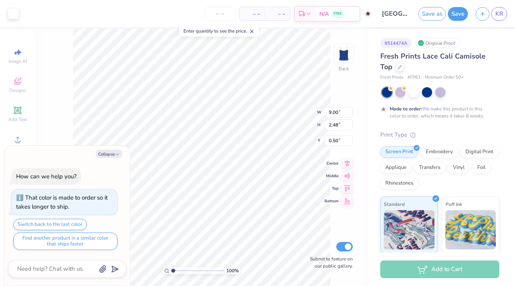
type textarea "x"
type input "3.39"
click at [109, 153] on button "Collapse" at bounding box center [109, 154] width 26 height 8
type textarea "x"
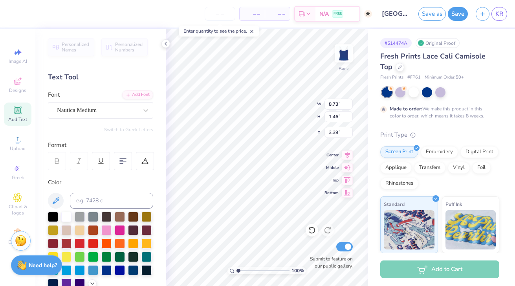
scroll to position [171, 0]
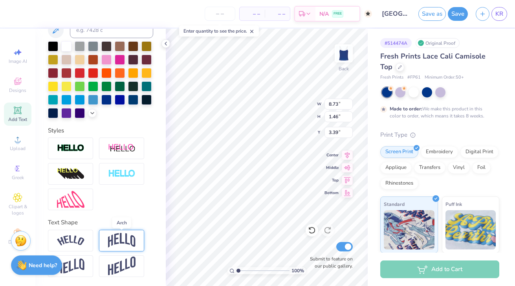
click at [121, 234] on img at bounding box center [122, 240] width 28 height 15
type input "2.82"
type input "2.71"
click at [79, 242] on img at bounding box center [71, 240] width 28 height 11
type input "8.95"
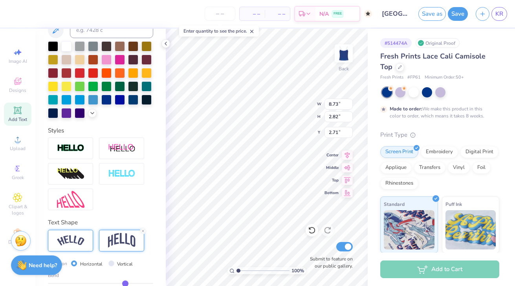
type input "2.12"
type input "3.06"
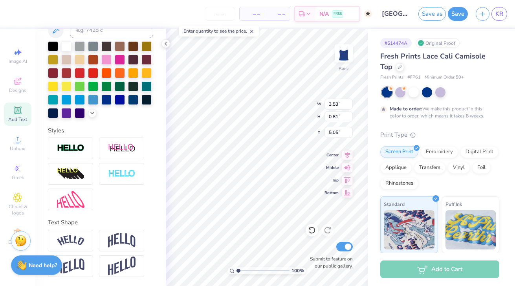
type input "6.39"
type input "5.18"
type input "5.55"
type input "1.27"
type input "6.01"
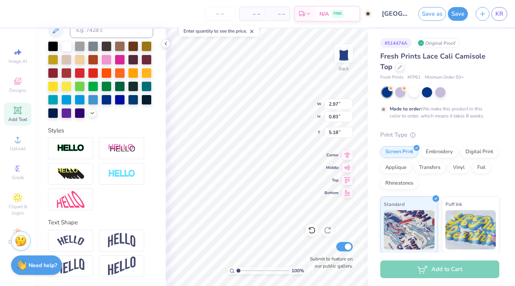
type input "4.77"
type input "5.81"
type input "5.15"
type input "1.18"
type input "5.90"
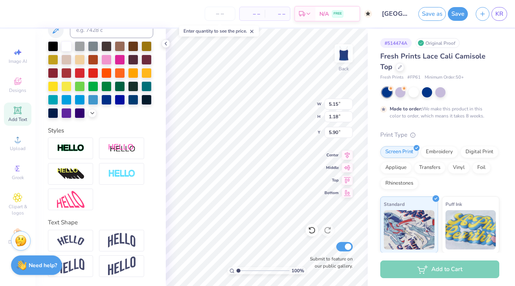
type input "5.89"
click at [166, 44] on icon at bounding box center [166, 43] width 6 height 6
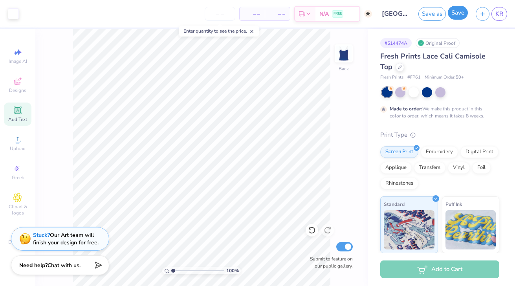
click at [463, 14] on button "Save" at bounding box center [458, 13] width 20 height 14
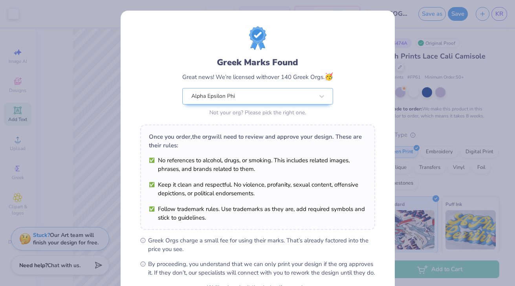
scroll to position [82, 0]
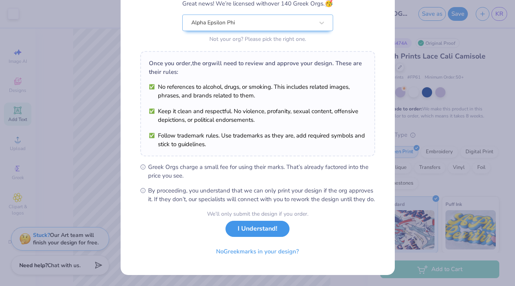
click at [264, 231] on button "I Understand!" at bounding box center [258, 229] width 64 height 16
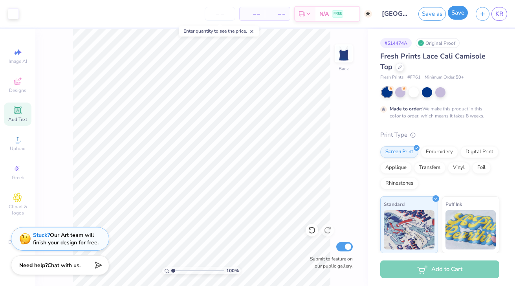
click at [458, 15] on button "Save" at bounding box center [458, 13] width 20 height 14
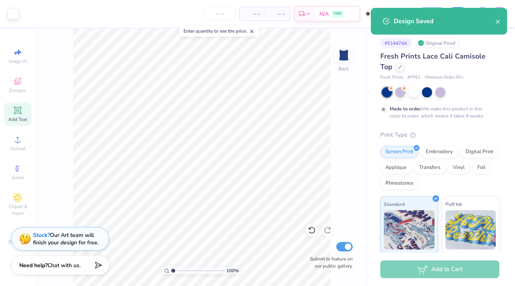
click at [501, 24] on div "Design Saved" at bounding box center [439, 21] width 136 height 27
click at [499, 24] on icon "close" at bounding box center [499, 21] width 6 height 6
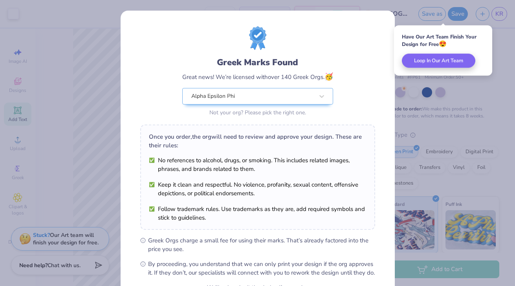
scroll to position [82, 0]
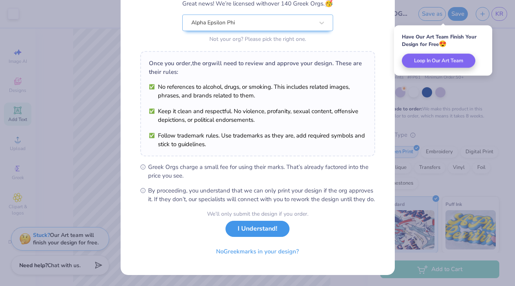
click at [272, 231] on button "I Understand!" at bounding box center [258, 229] width 64 height 16
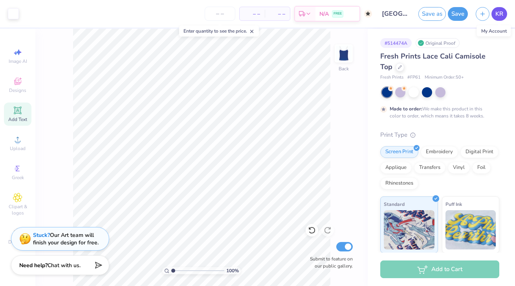
click at [500, 15] on span "KR" at bounding box center [500, 13] width 8 height 9
